Goal: Navigation & Orientation: Find specific page/section

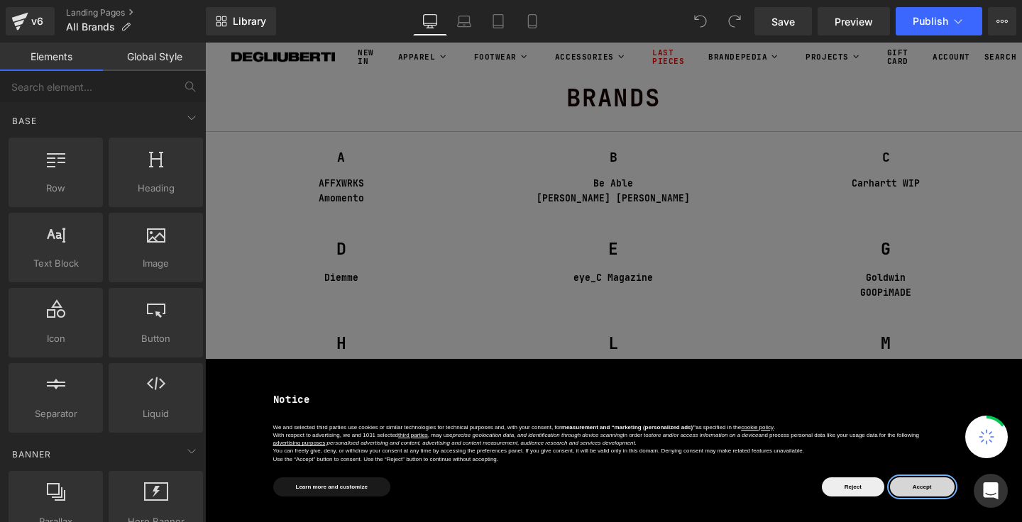
click at [910, 482] on button "Accept" at bounding box center [922, 486] width 65 height 19
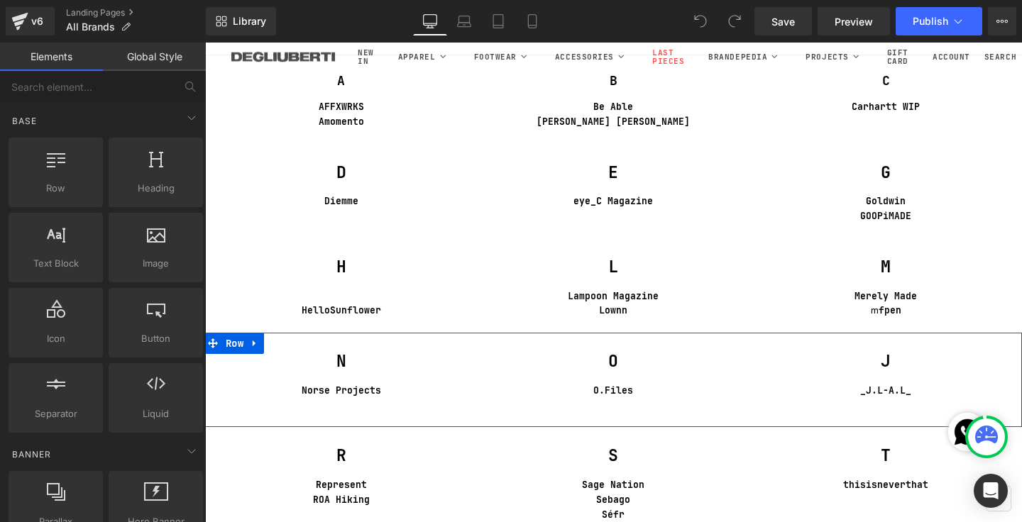
scroll to position [77, 0]
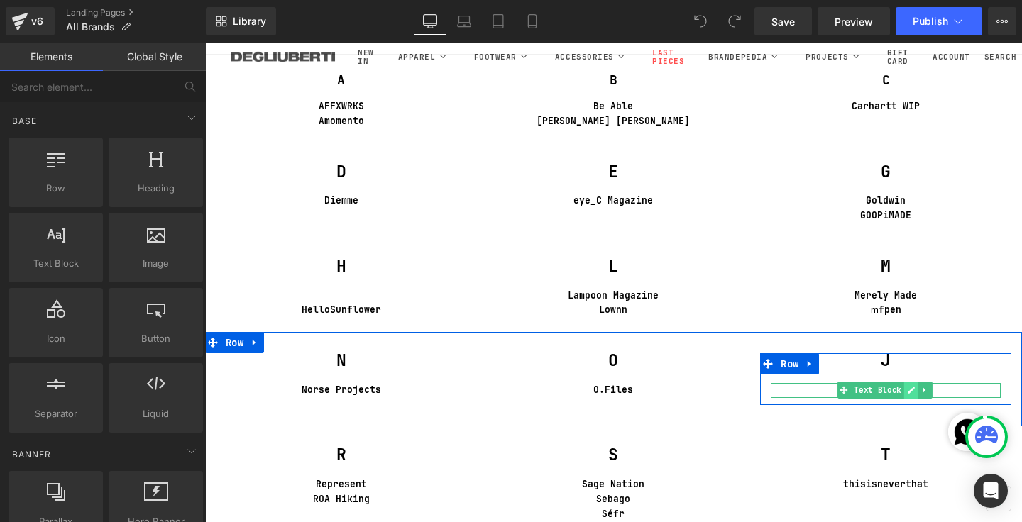
click at [910, 389] on icon at bounding box center [911, 390] width 8 height 9
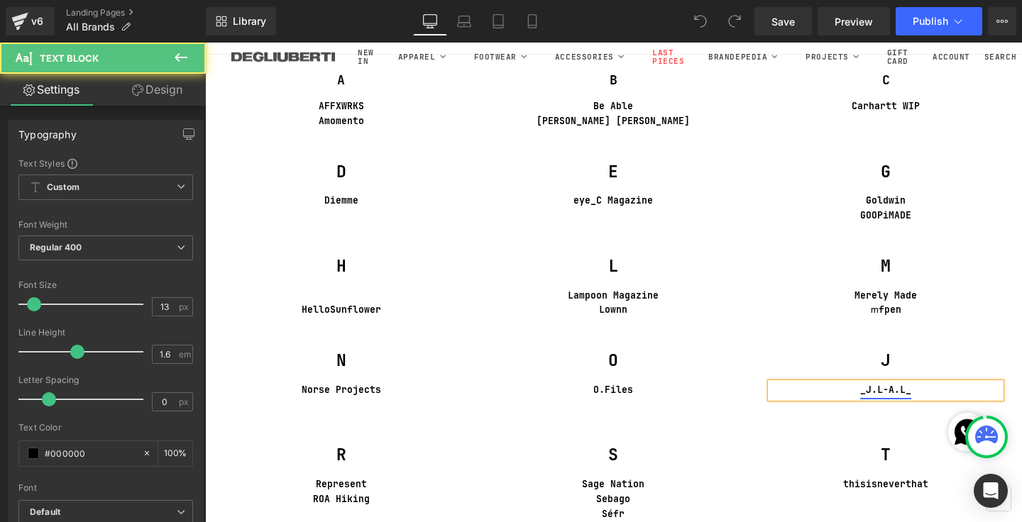
click at [897, 383] on link "_J.L-A.L_" at bounding box center [885, 390] width 51 height 15
click at [917, 386] on p "_J.L-A.L_" at bounding box center [885, 390] width 230 height 15
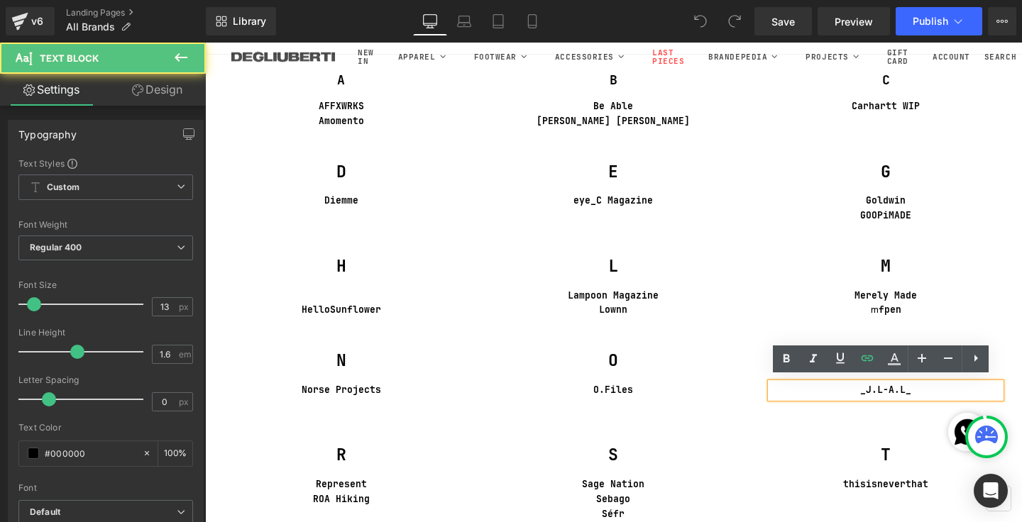
click at [917, 387] on p "_J.L-A.L_" at bounding box center [885, 390] width 230 height 15
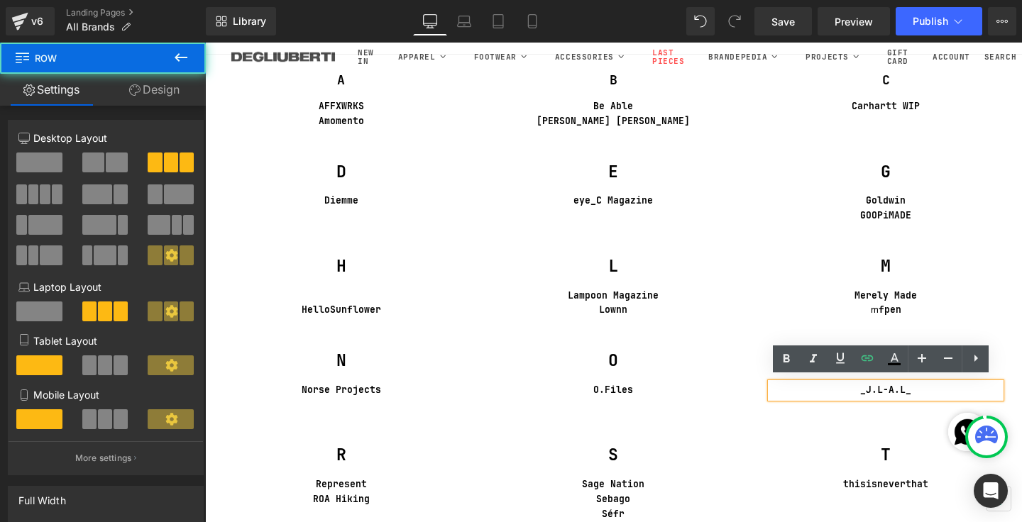
click at [736, 400] on div "O Heading O.Files Text Block Row" at bounding box center [613, 386] width 272 height 66
